Goal: Find specific page/section: Find specific page/section

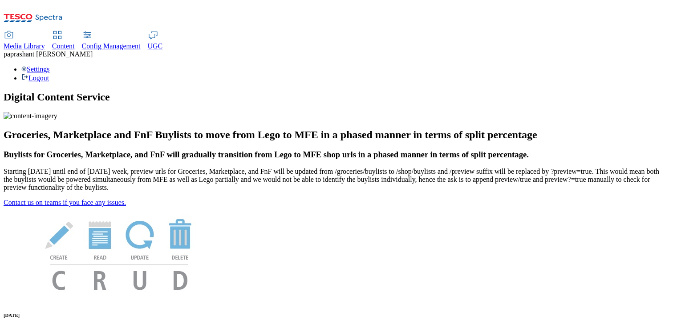
click at [75, 42] on div "Content" at bounding box center [63, 46] width 23 height 8
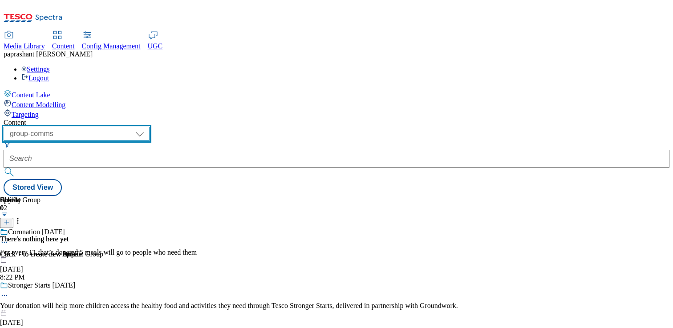
click at [149, 127] on select "dotcom-cz dotcom-hu dotcom-sk fnf-uk ghs-roi ghs-uk group-comms ighs-cz ighs-hu…" at bounding box center [77, 134] width 146 height 14
select select "ghs-[GEOGRAPHIC_DATA]"
click at [116, 127] on select "dotcom-cz dotcom-hu dotcom-sk fnf-uk ghs-roi ghs-uk group-comms ighs-cz ighs-hu…" at bounding box center [77, 134] width 146 height 14
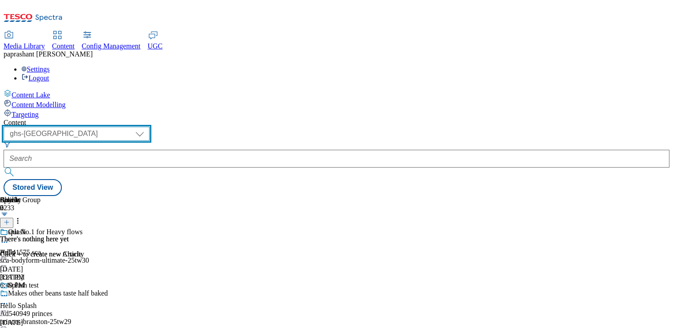
scroll to position [170, 0]
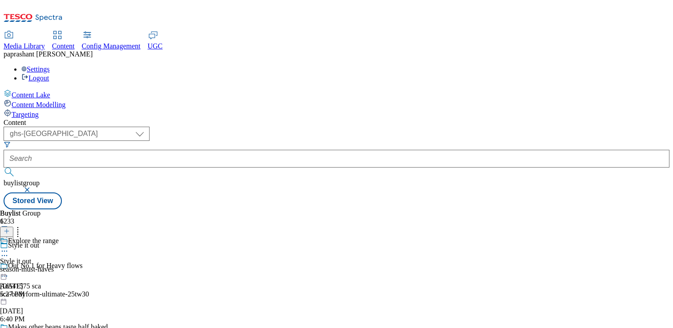
click at [59, 266] on div "season-must-haves" at bounding box center [29, 270] width 59 height 8
click at [48, 237] on div "all-products all-products all-products [DATE] 1:31 PM" at bounding box center [24, 267] width 48 height 61
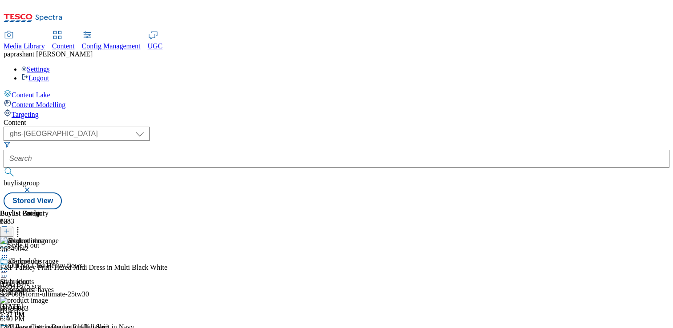
scroll to position [0, 117]
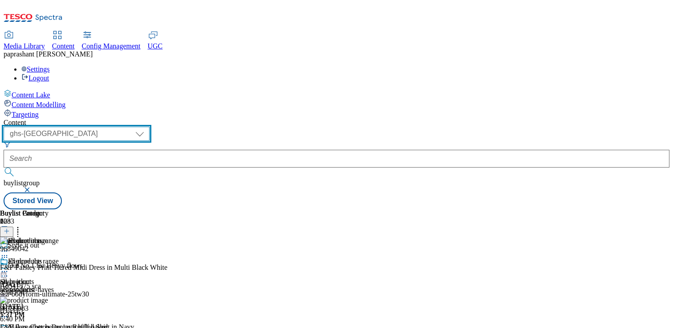
click at [149, 127] on select "dotcom-cz dotcom-hu dotcom-sk fnf-uk ghs-roi ghs-uk group-comms ighs-cz ighs-hu…" at bounding box center [77, 134] width 146 height 14
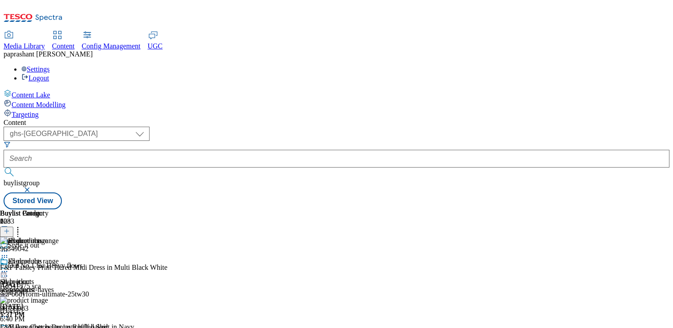
click at [9, 267] on icon at bounding box center [4, 271] width 9 height 9
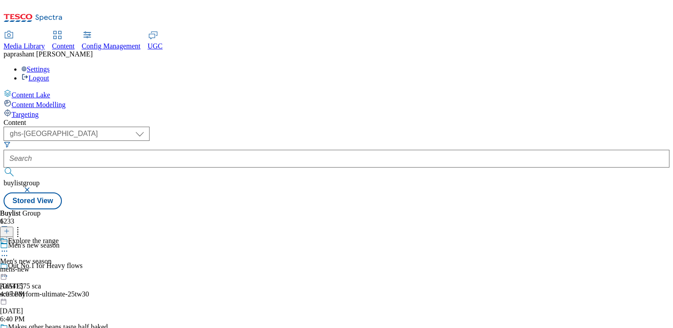
click at [9, 247] on icon at bounding box center [4, 251] width 9 height 9
click at [74, 328] on span "Open Preview Url" at bounding box center [51, 331] width 46 height 7
click at [59, 266] on div "mens-new" at bounding box center [29, 270] width 59 height 8
click at [48, 266] on div "all-products" at bounding box center [24, 270] width 48 height 8
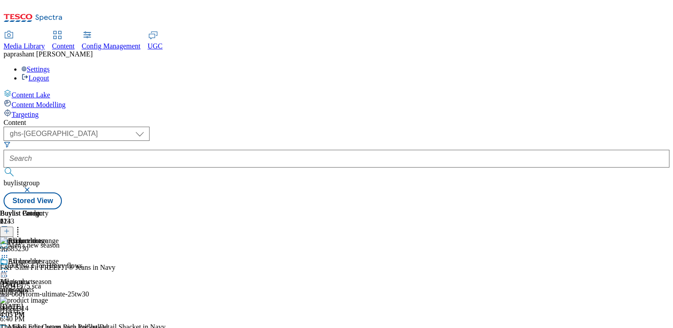
scroll to position [0, 113]
click at [10, 228] on icon at bounding box center [7, 231] width 6 height 6
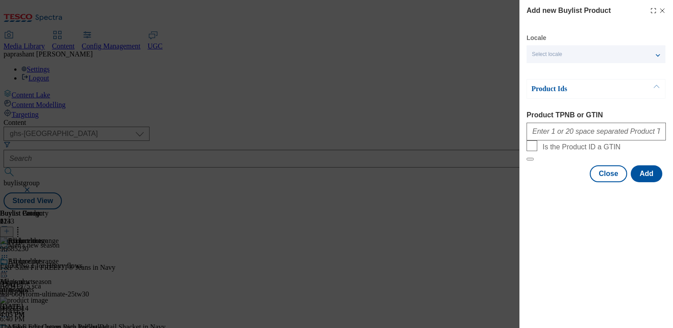
click at [663, 10] on line "Modal" at bounding box center [662, 11] width 4 height 4
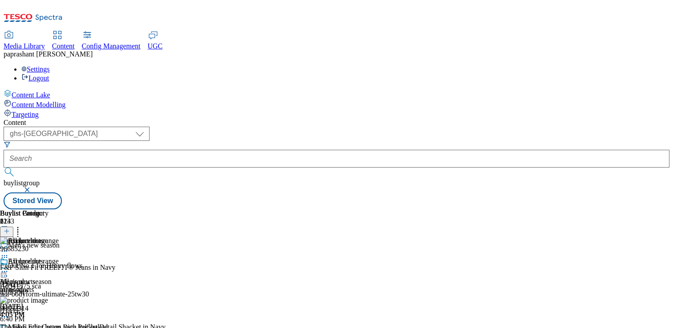
scroll to position [0, 70]
